Goal: Find contact information: Find contact information

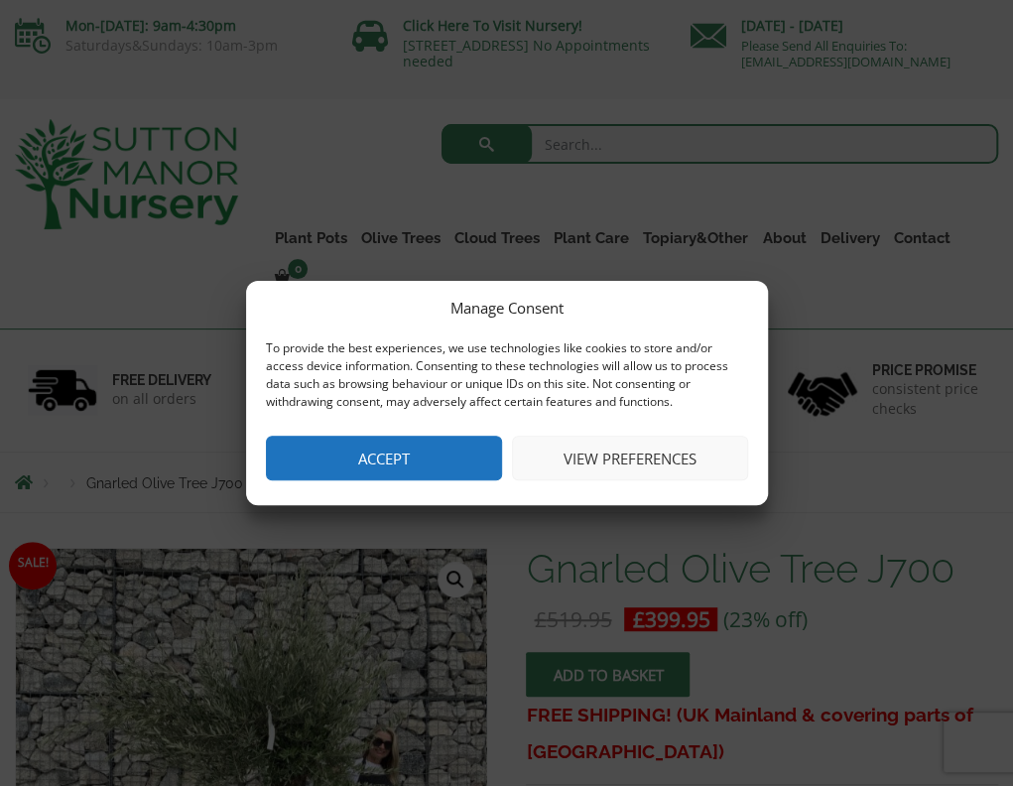
click at [568, 452] on button "View preferences" at bounding box center [630, 458] width 236 height 45
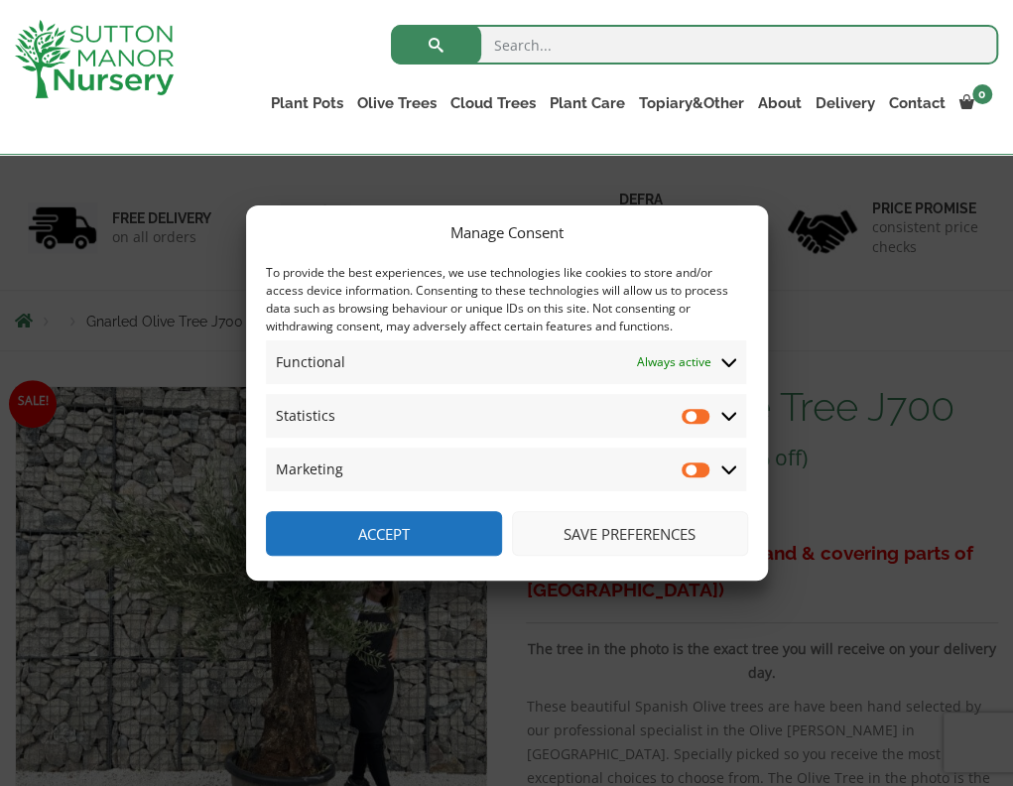
scroll to position [397, 0]
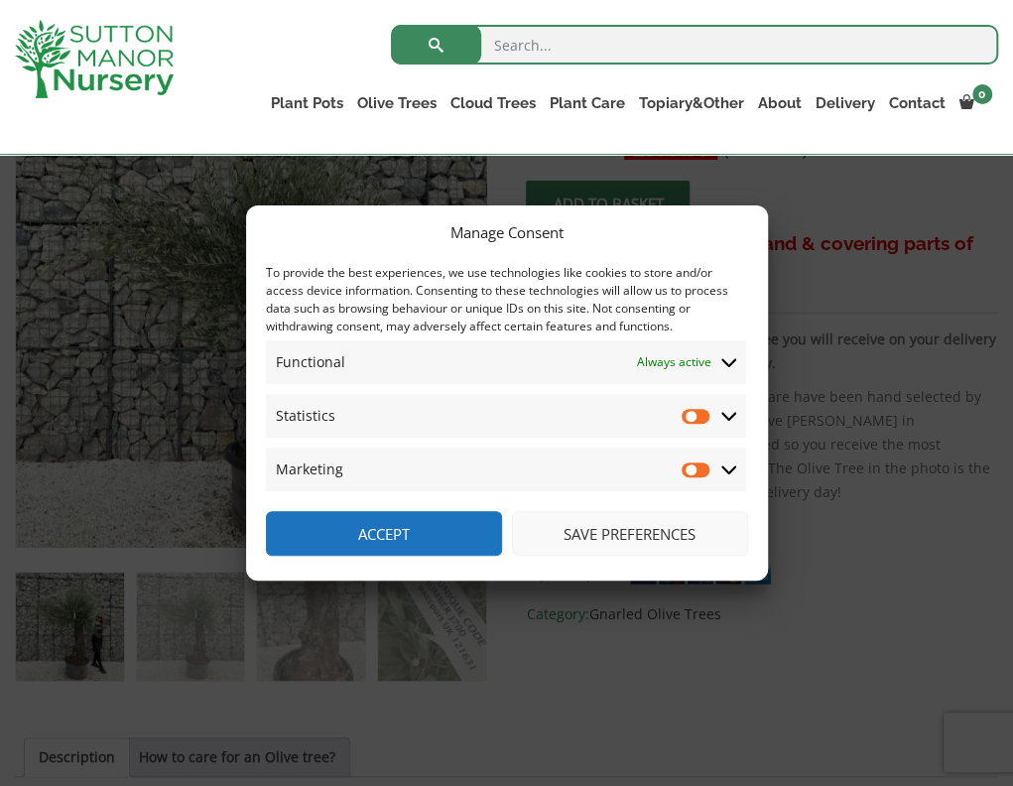
click at [595, 535] on button "Save preferences" at bounding box center [630, 533] width 236 height 45
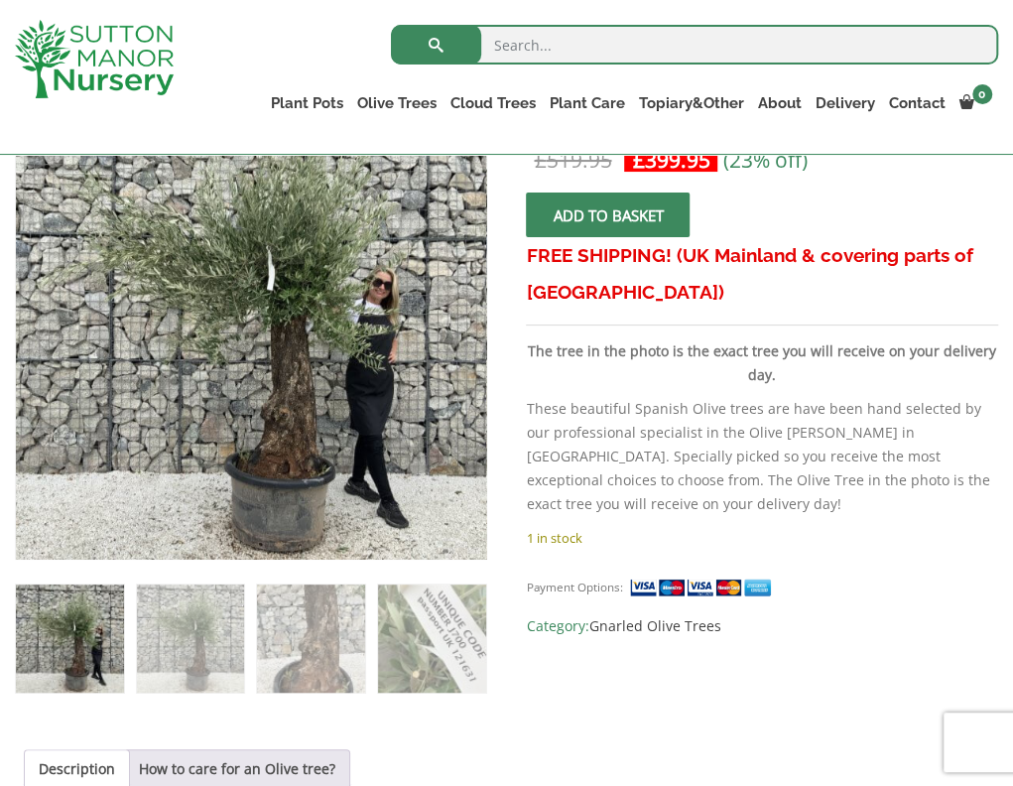
scroll to position [298, 0]
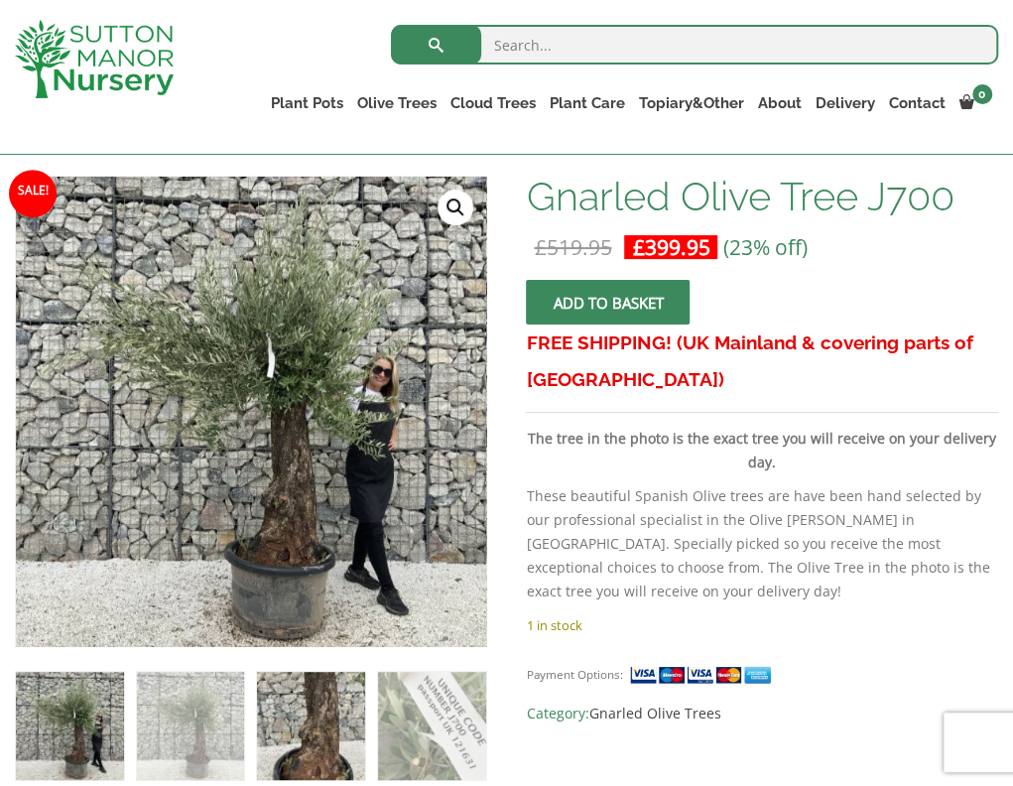
click at [342, 742] on img at bounding box center [311, 726] width 108 height 108
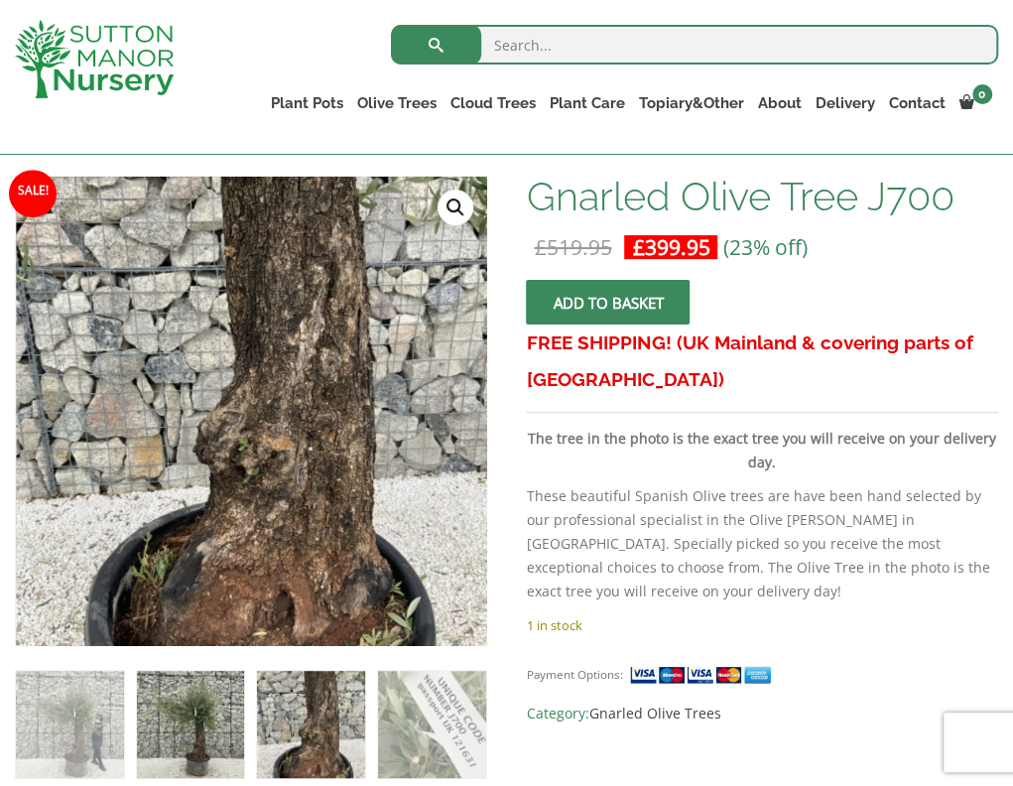
click at [197, 742] on img at bounding box center [191, 725] width 108 height 108
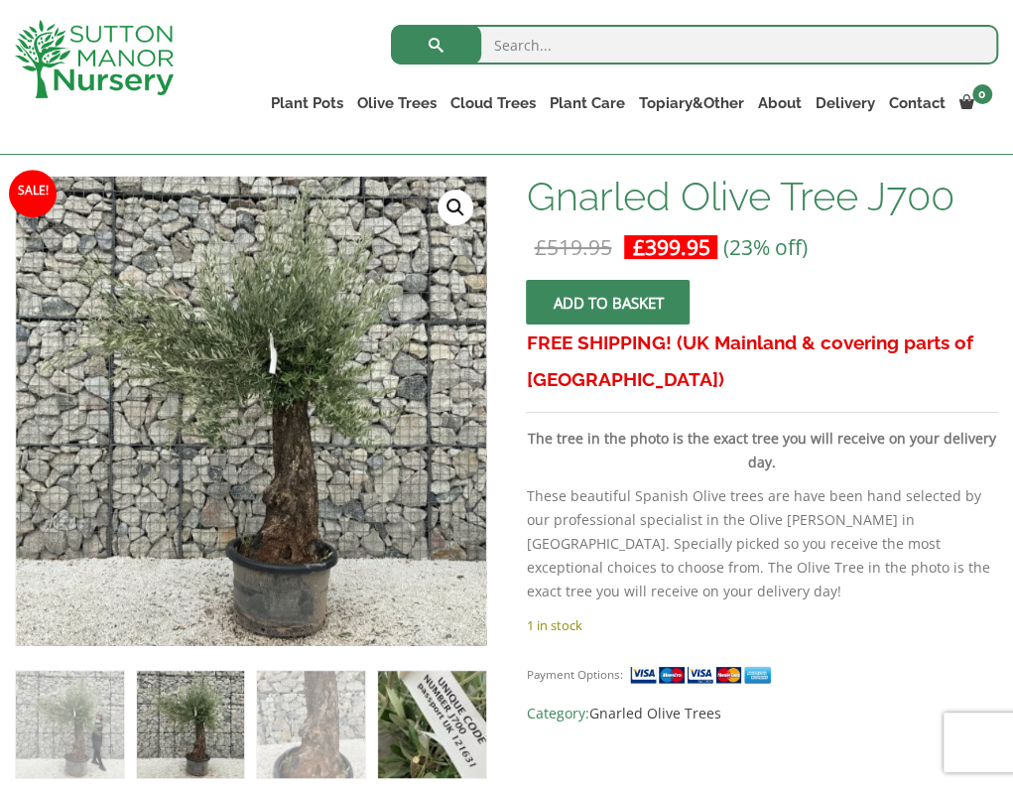
click at [411, 725] on img at bounding box center [432, 725] width 108 height 108
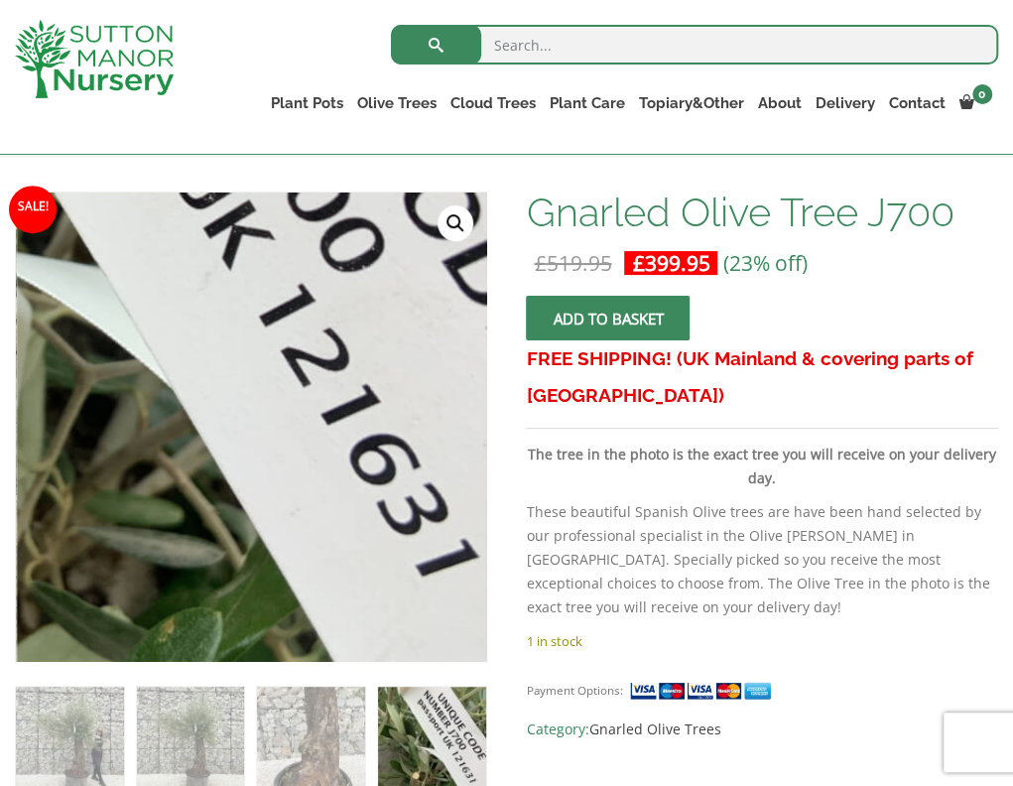
scroll to position [397, 0]
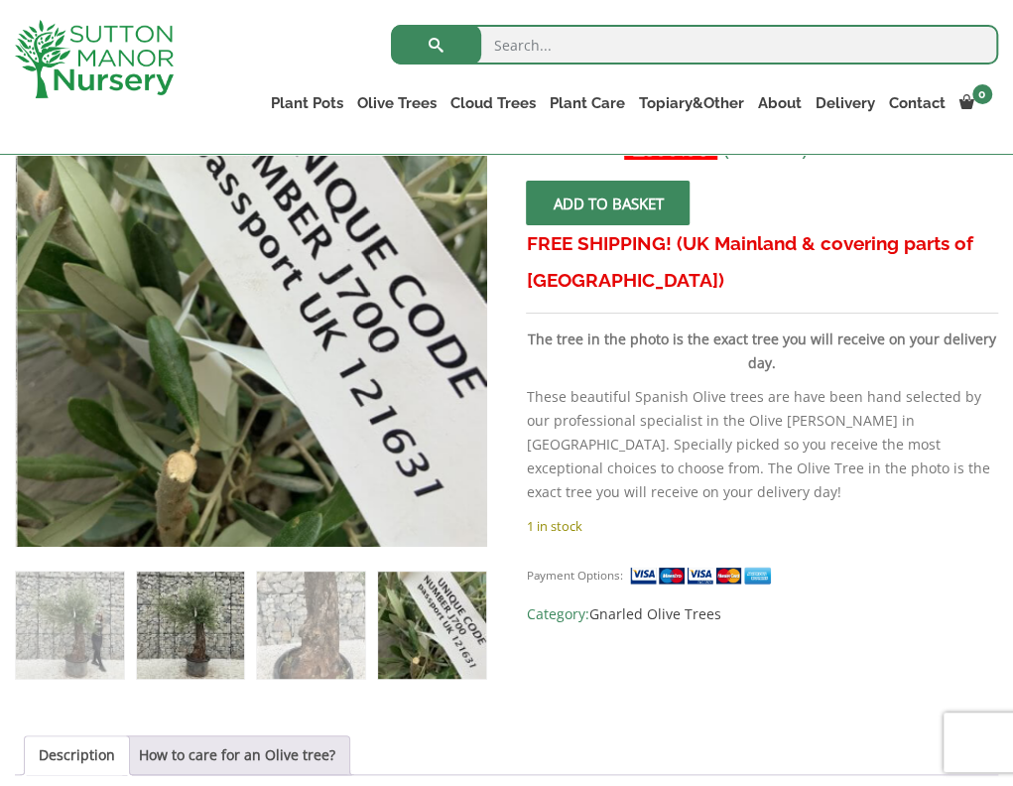
click at [183, 642] on img at bounding box center [191, 625] width 108 height 108
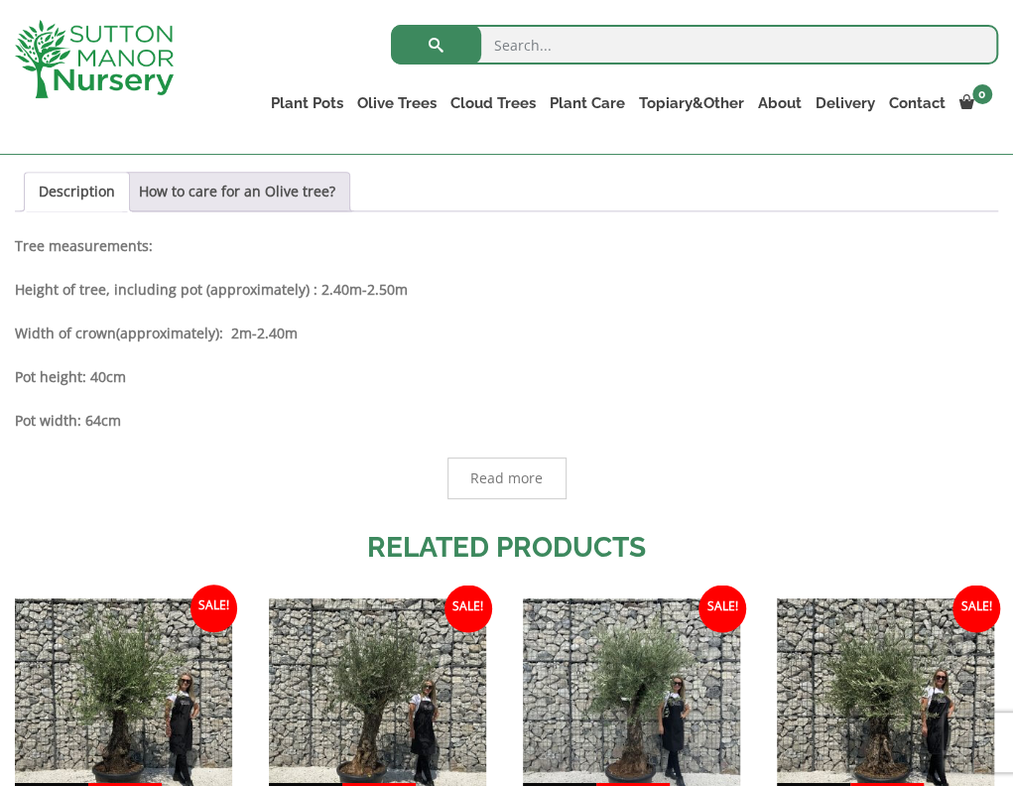
scroll to position [1091, 0]
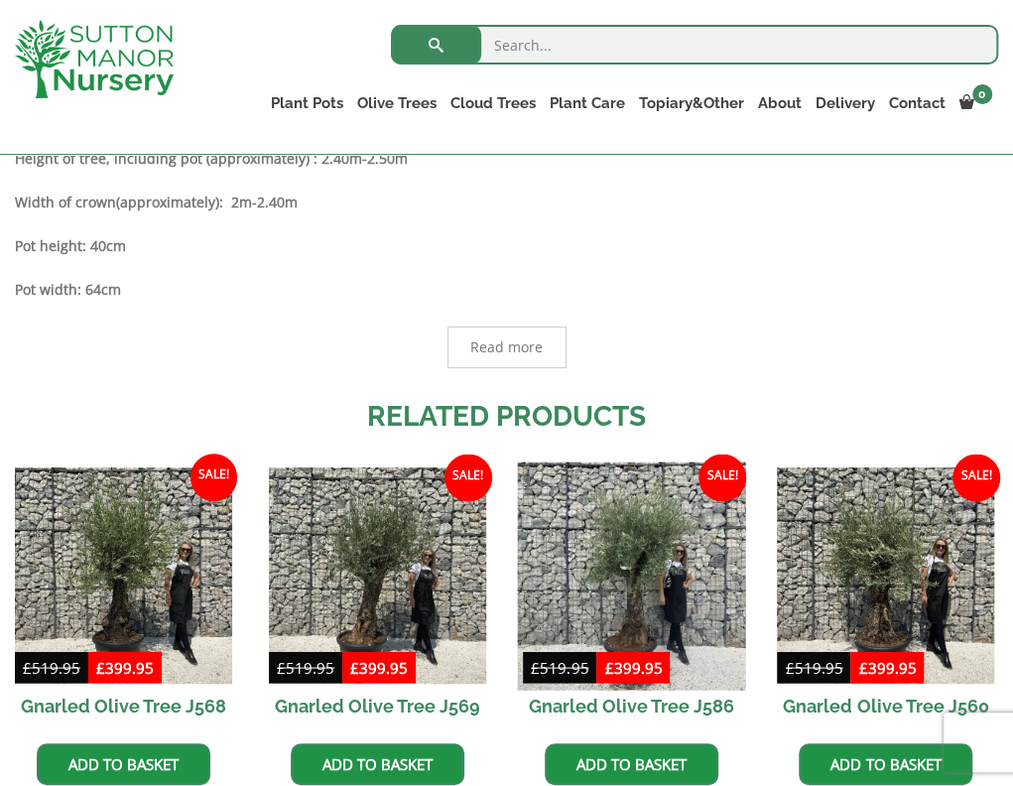
click at [646, 593] on img at bounding box center [631, 574] width 227 height 227
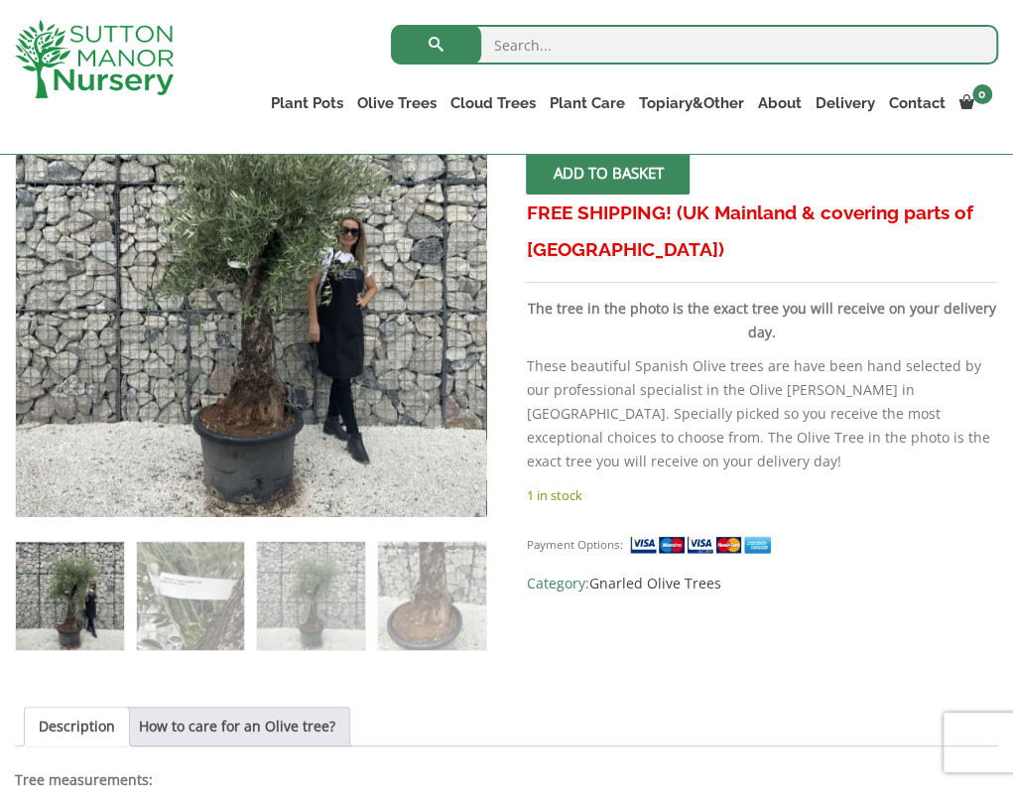
scroll to position [397, 0]
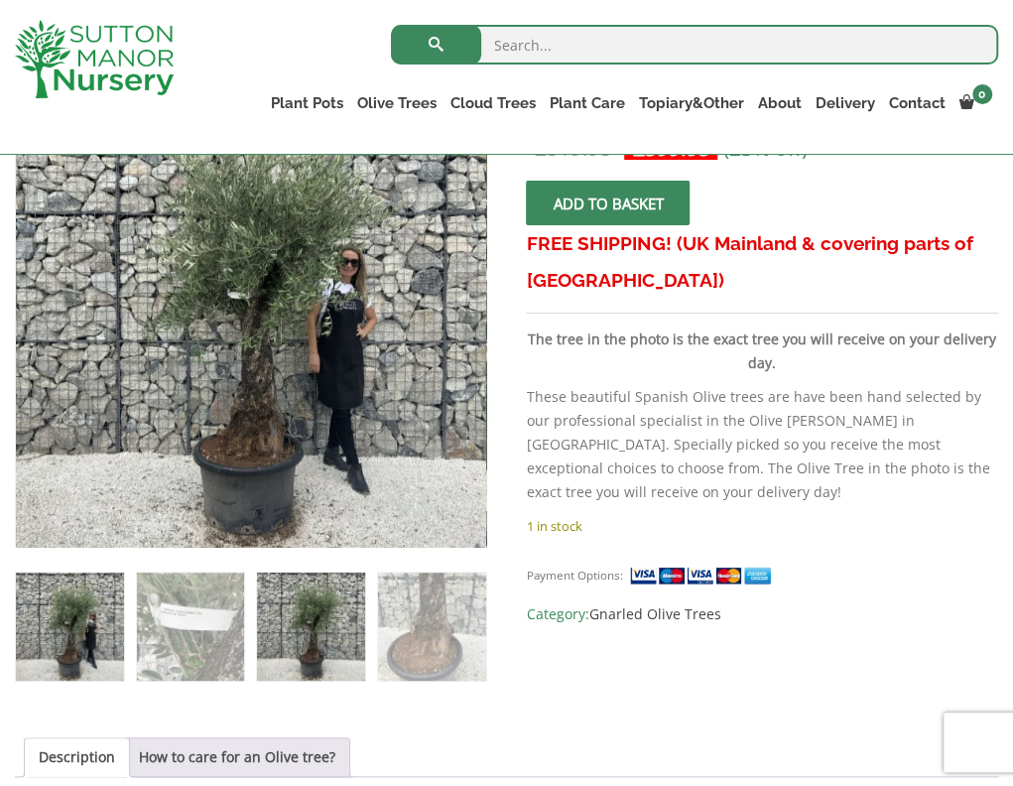
click at [337, 605] on img at bounding box center [311, 626] width 108 height 108
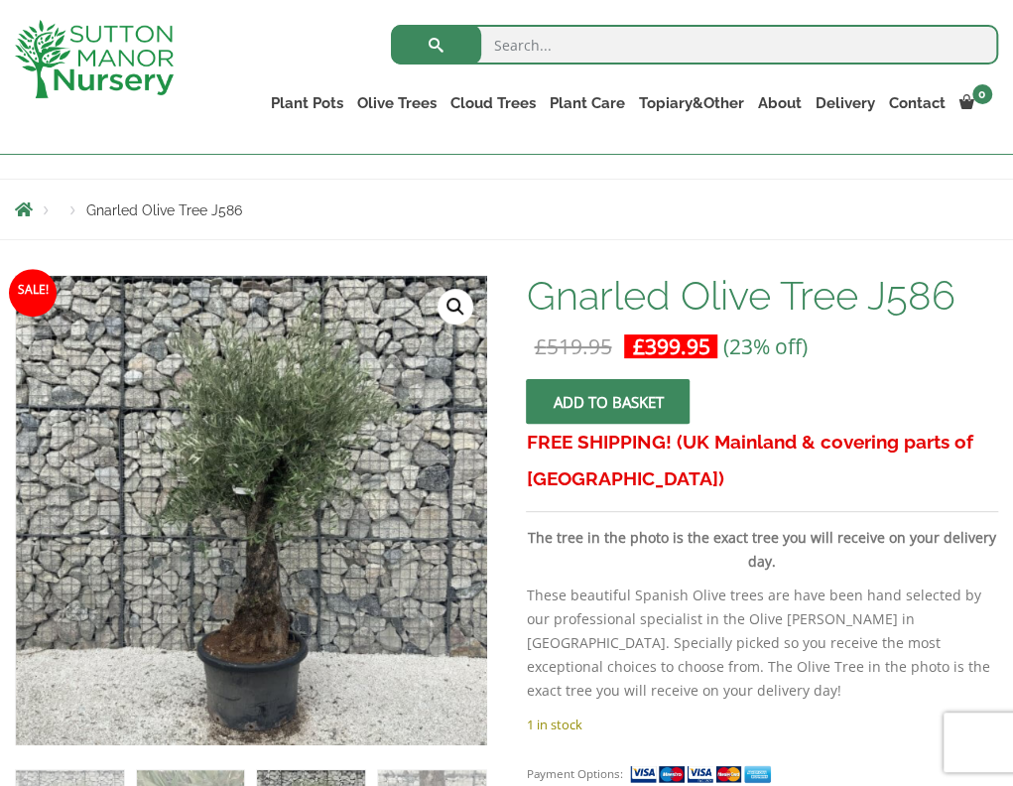
scroll to position [298, 0]
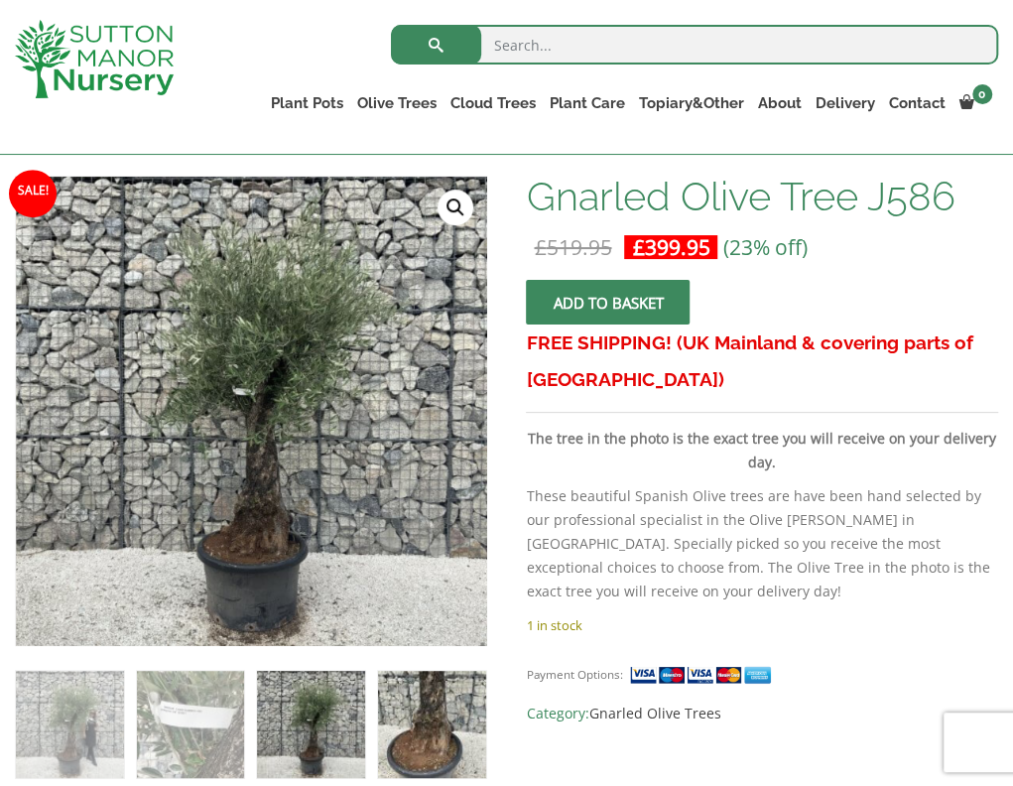
click at [443, 735] on img at bounding box center [432, 725] width 108 height 108
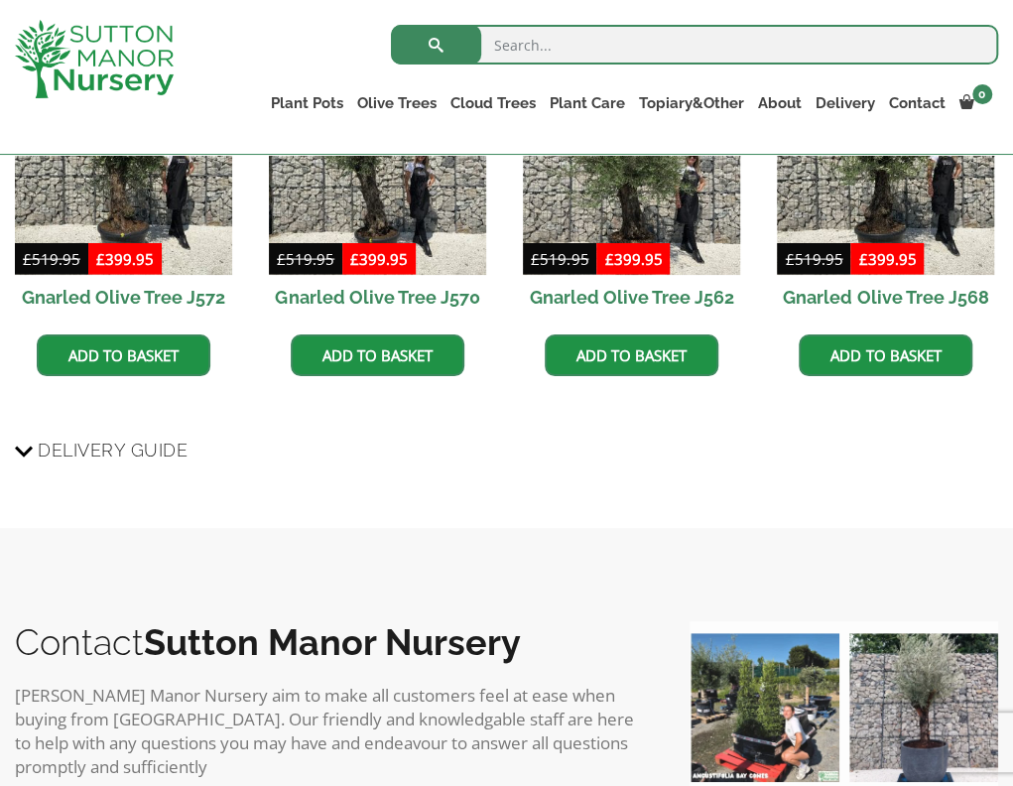
scroll to position [1389, 0]
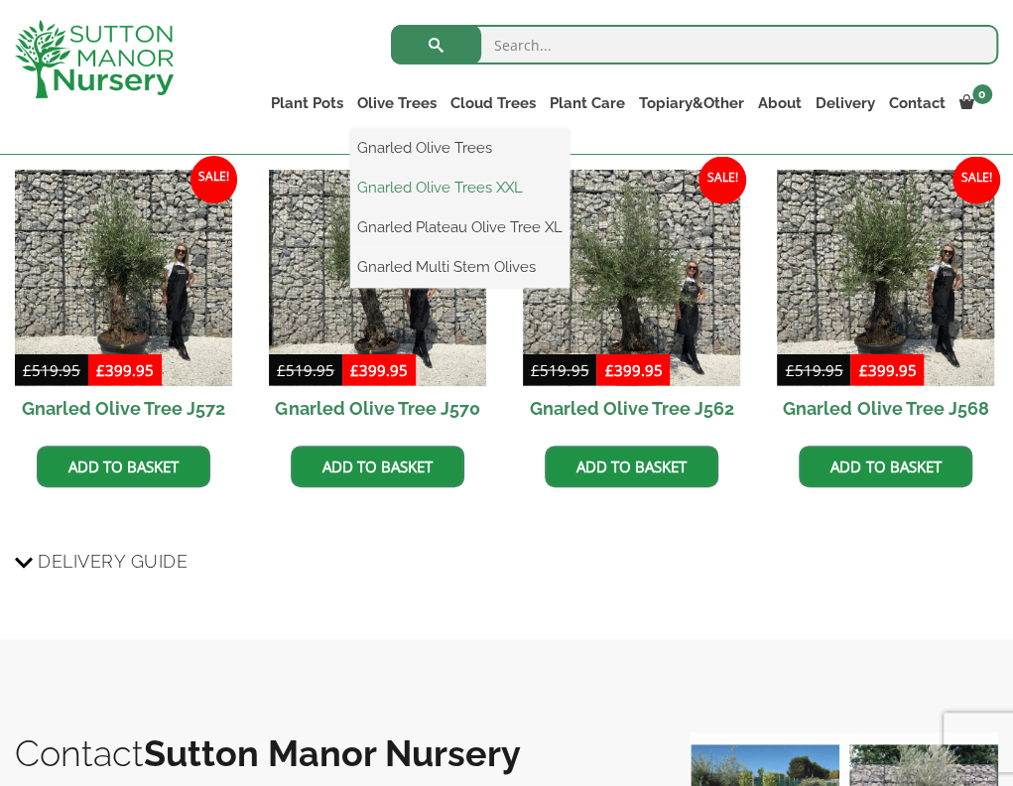
click at [392, 190] on link "Gnarled Olive Trees XXL" at bounding box center [459, 188] width 219 height 30
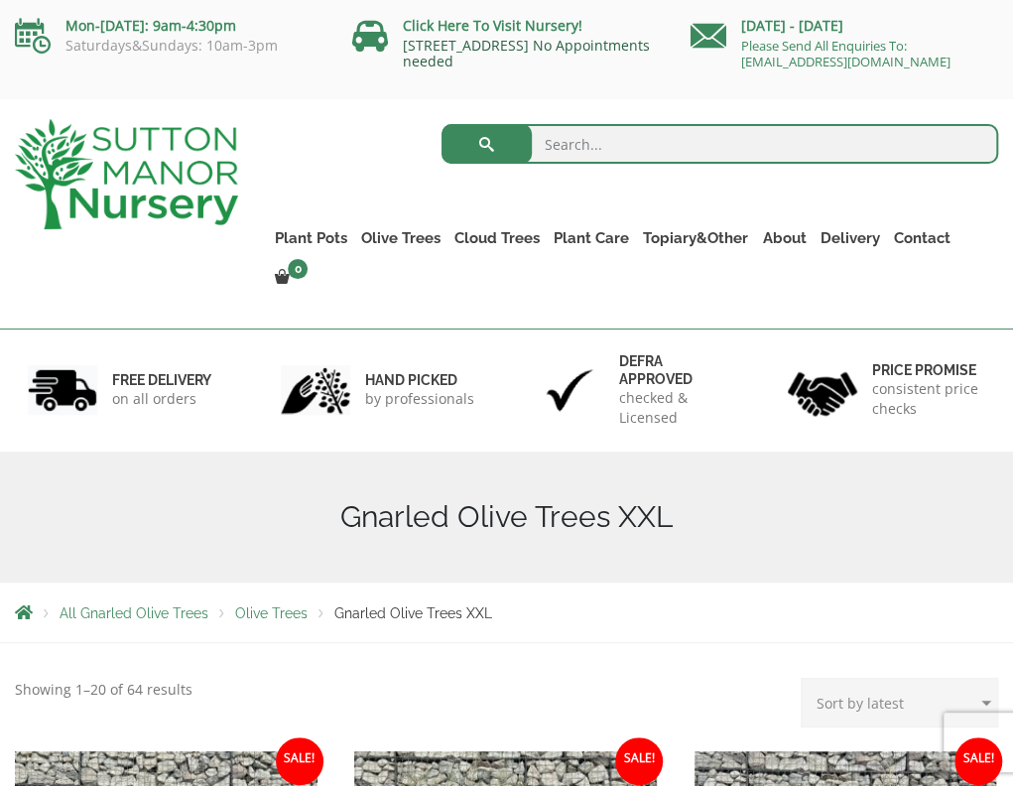
click at [441, 39] on link "[STREET_ADDRESS] No Appointments needed" at bounding box center [526, 53] width 247 height 35
